Goal: Task Accomplishment & Management: Complete application form

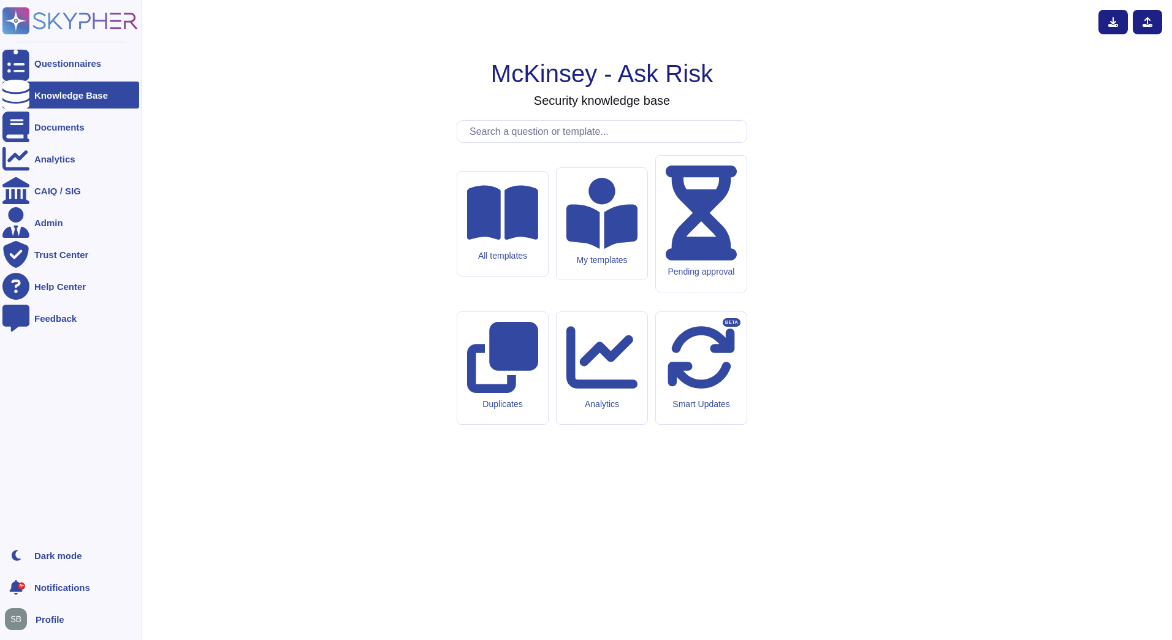
click at [12, 22] on icon at bounding box center [69, 20] width 135 height 27
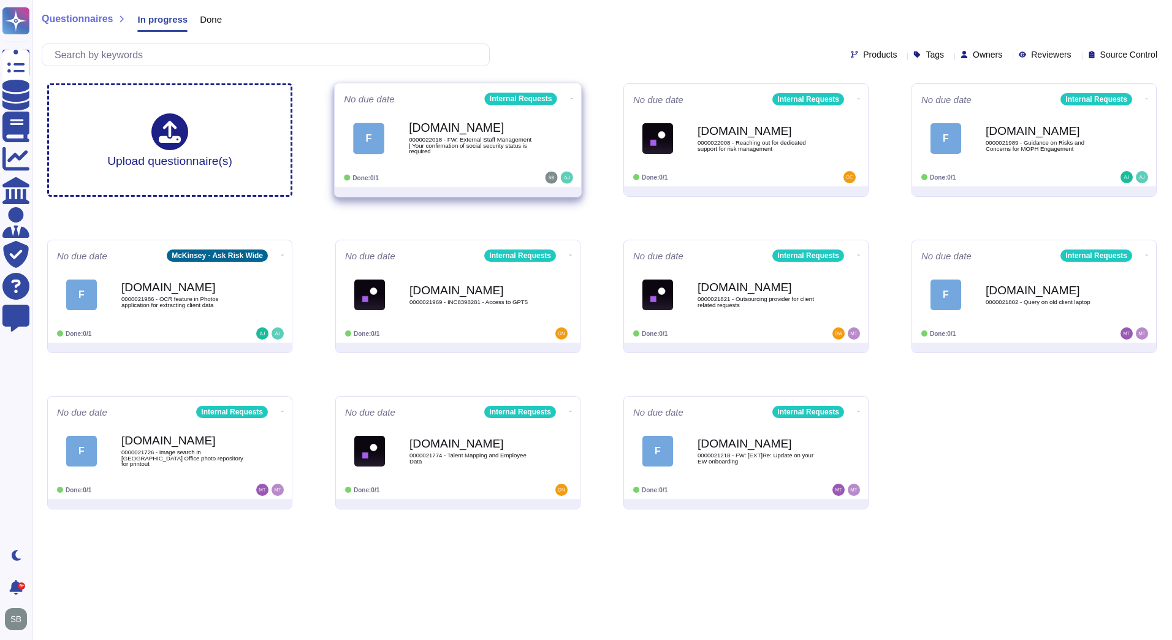
click at [506, 162] on div "[DOMAIN_NAME] 0000022018 - FW: External Staff Management | Your confirmation of…" at bounding box center [471, 138] width 124 height 50
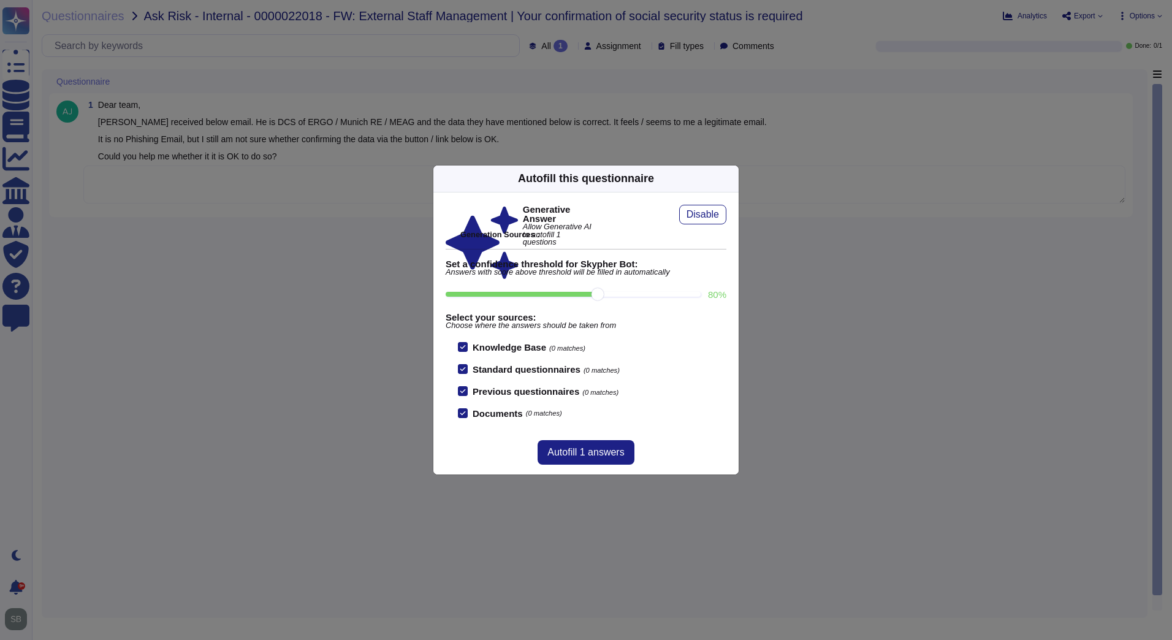
click at [723, 175] on div "Autofill this questionnaire" at bounding box center [585, 178] width 305 height 27
click at [731, 178] on icon at bounding box center [731, 178] width 0 height 0
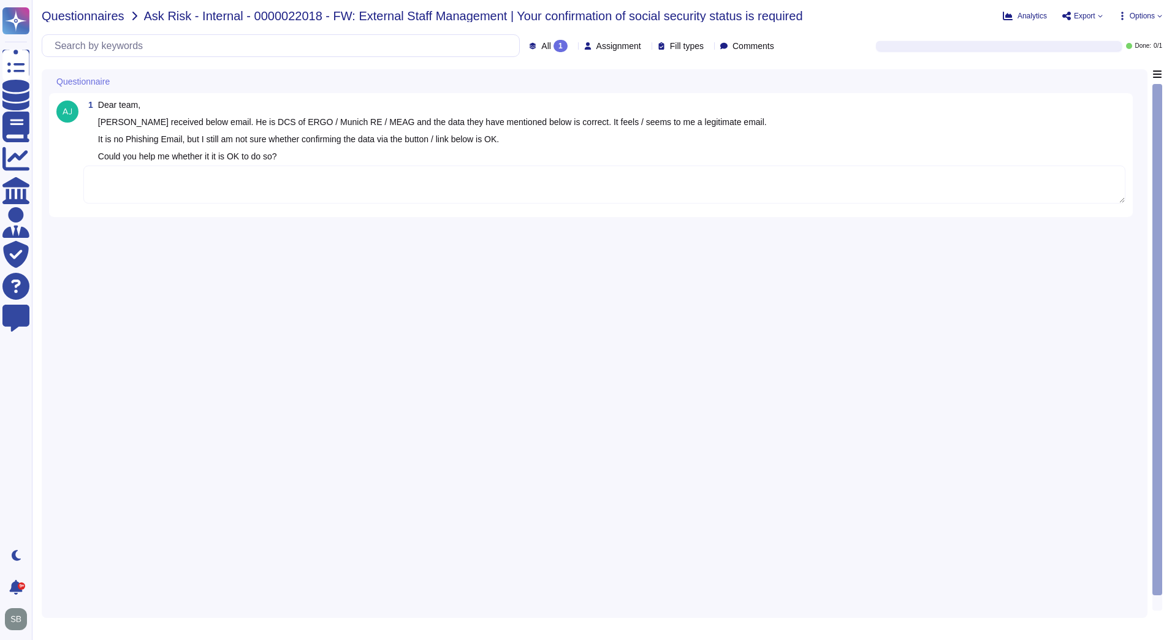
click at [94, 17] on span "Questionnaires" at bounding box center [83, 16] width 83 height 12
